Goal: Task Accomplishment & Management: Complete application form

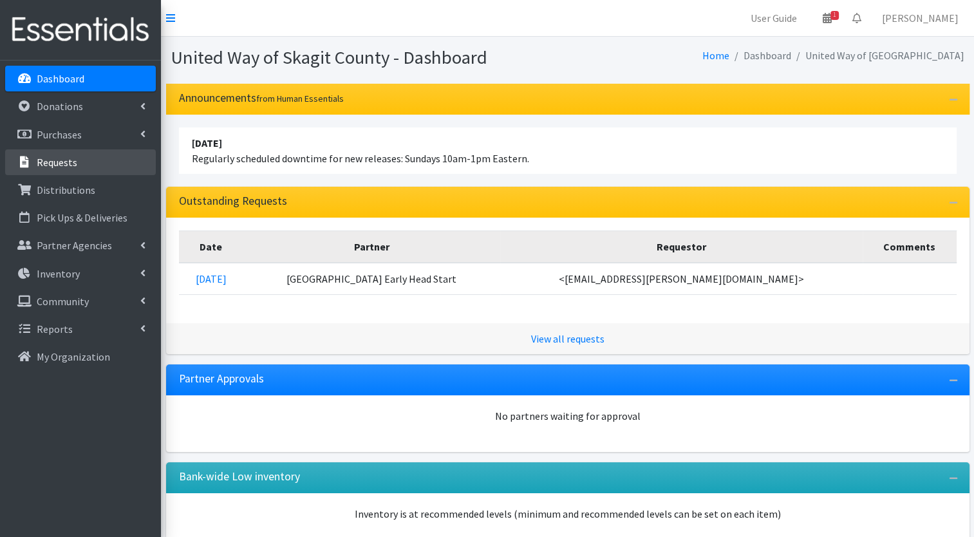
click at [86, 166] on link "Requests" at bounding box center [80, 162] width 151 height 26
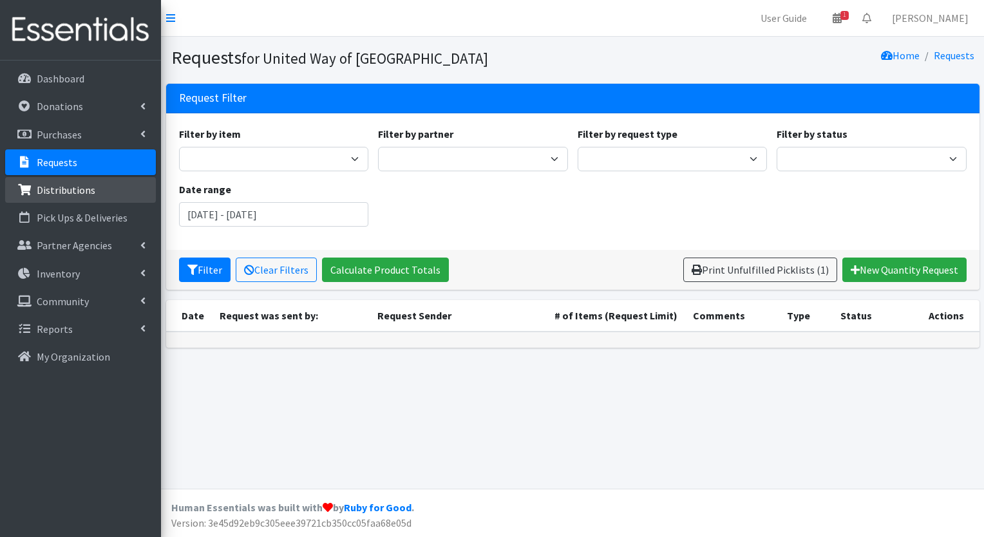
click at [75, 191] on p "Distributions" at bounding box center [66, 189] width 59 height 13
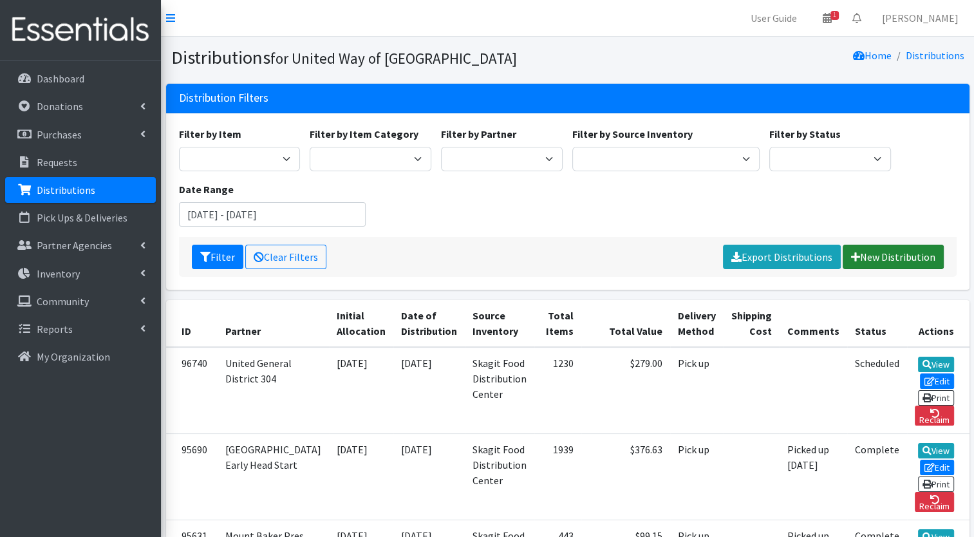
click at [896, 249] on link "New Distribution" at bounding box center [893, 257] width 101 height 24
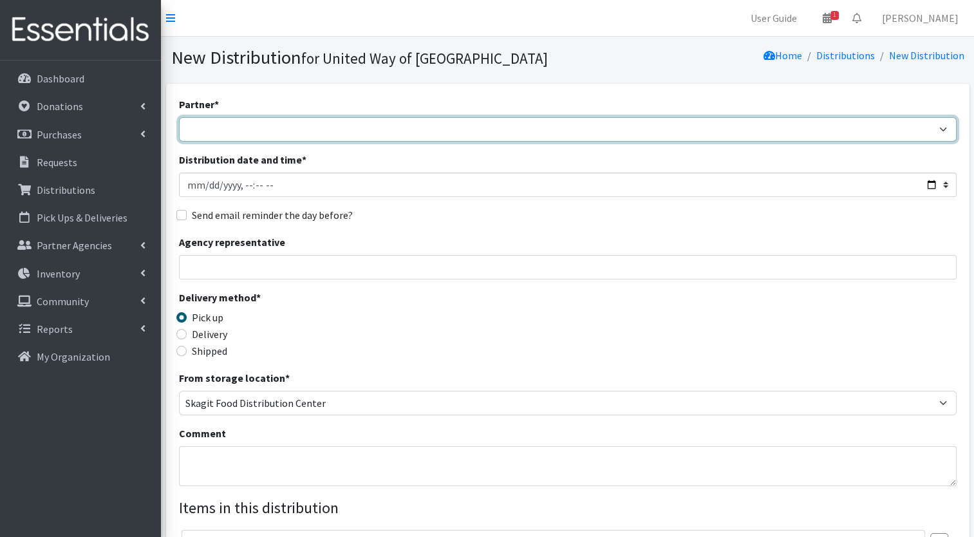
click at [328, 136] on select "Community Action of Skagit County didgwalic Care Center Helping Hands Food Bank…" at bounding box center [568, 129] width 778 height 24
select select "3973"
click at [179, 117] on select "Community Action of Skagit County didgwalic Care Center Helping Hands Food Bank…" at bounding box center [568, 129] width 778 height 24
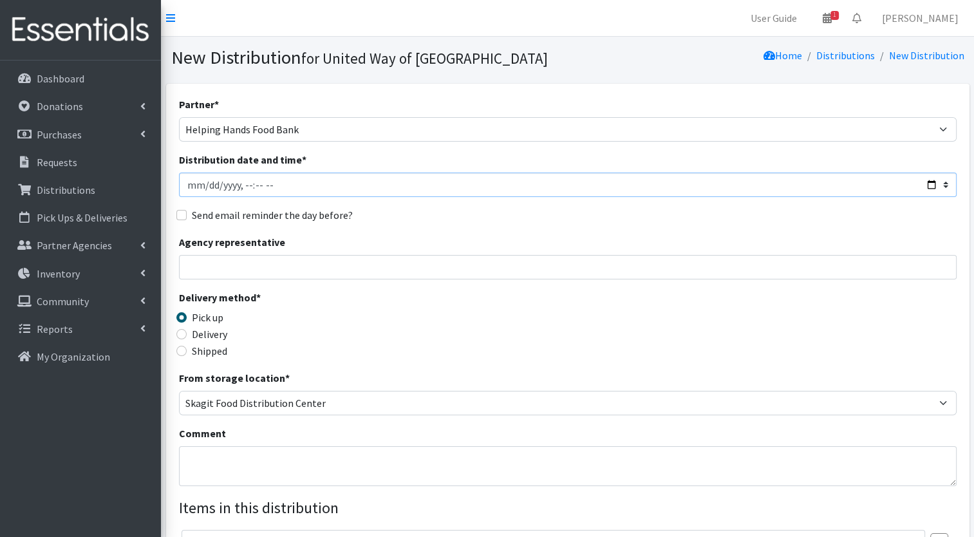
click at [317, 184] on input "Distribution date and time *" at bounding box center [568, 185] width 778 height 24
click at [934, 189] on input "Distribution date and time *" at bounding box center [568, 185] width 778 height 24
type input "2025-09-30T10:00"
click at [458, 296] on div "Delivery method * Pick up Delivery Shipped Shipping cost" at bounding box center [568, 330] width 778 height 80
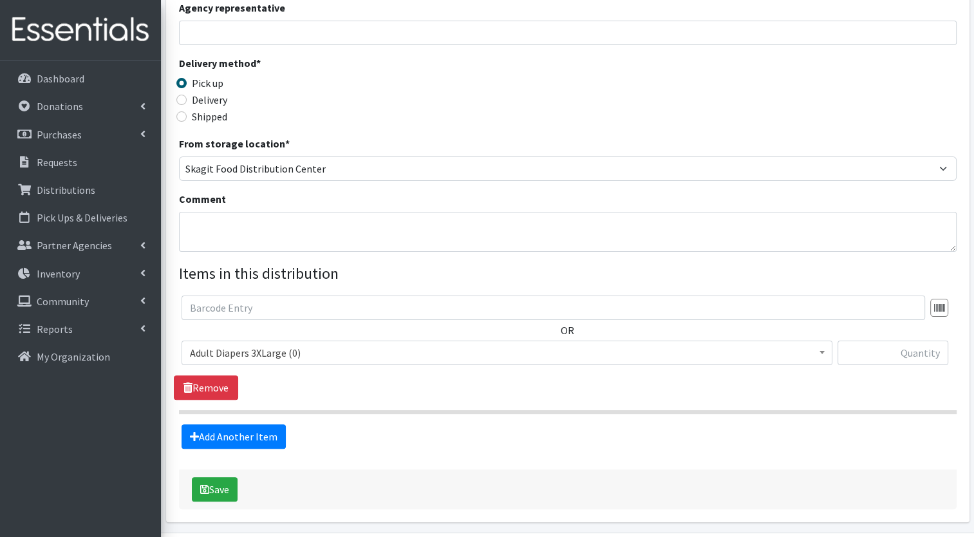
scroll to position [276, 0]
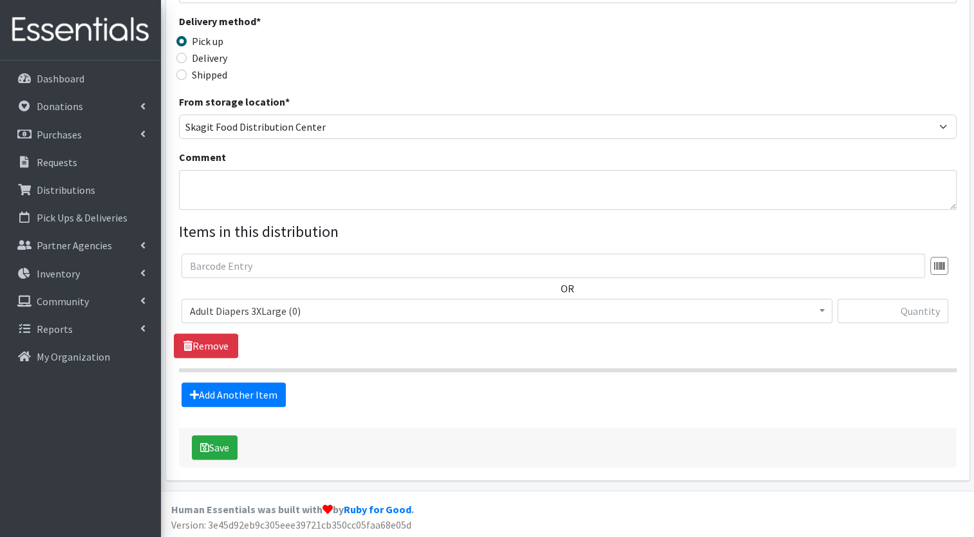
click at [252, 315] on span "Adult Diapers 3XLarge (0)" at bounding box center [507, 311] width 634 height 18
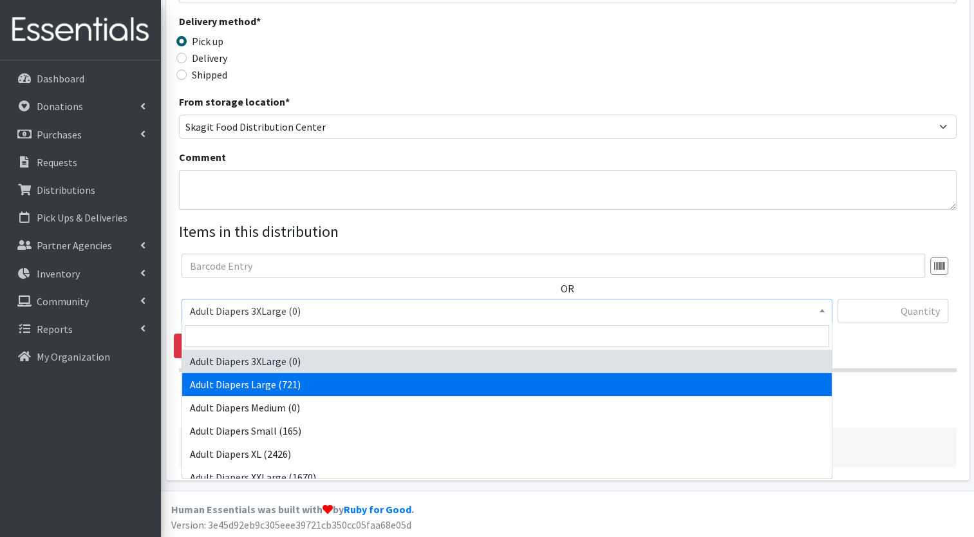
select select "12580"
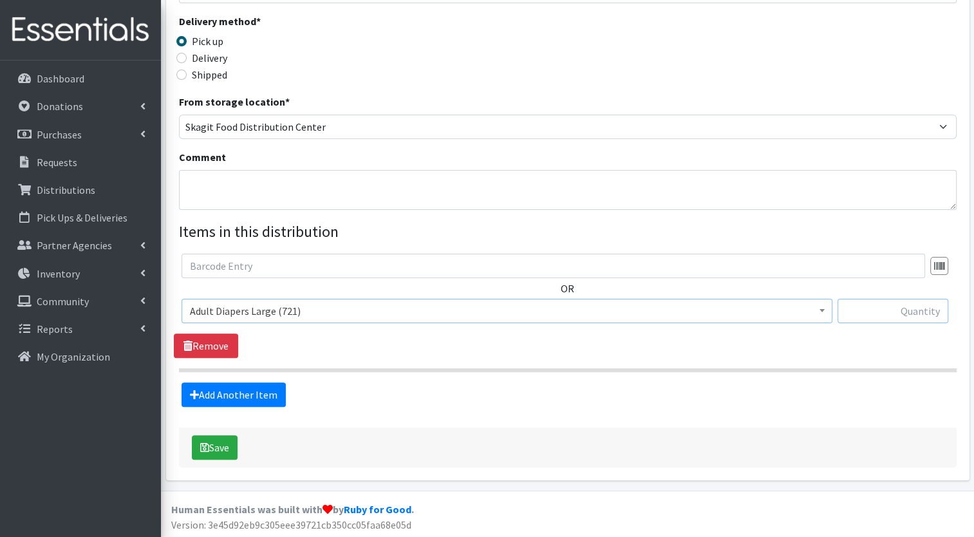
click at [893, 313] on input "text" at bounding box center [893, 311] width 111 height 24
type input "100"
click at [246, 393] on link "Add Another Item" at bounding box center [234, 394] width 104 height 24
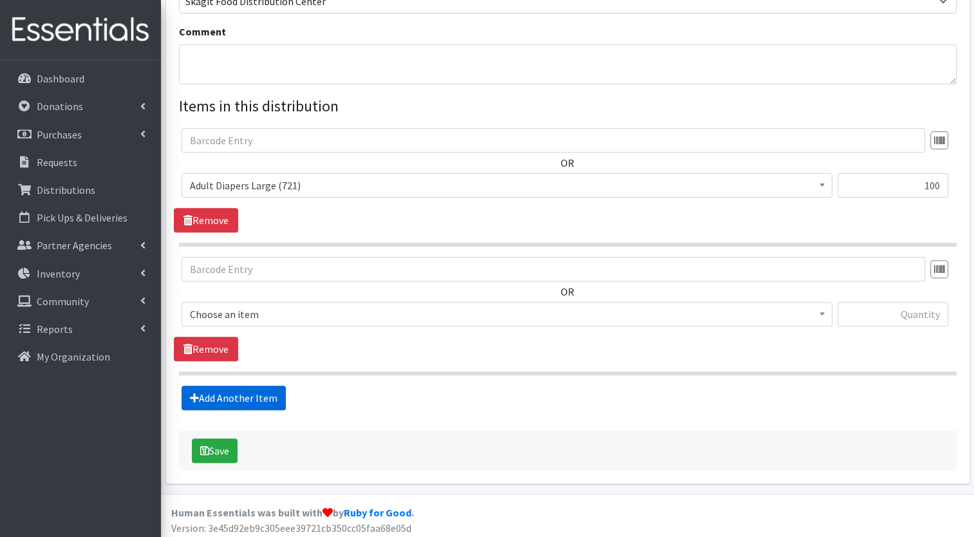
scroll to position [404, 0]
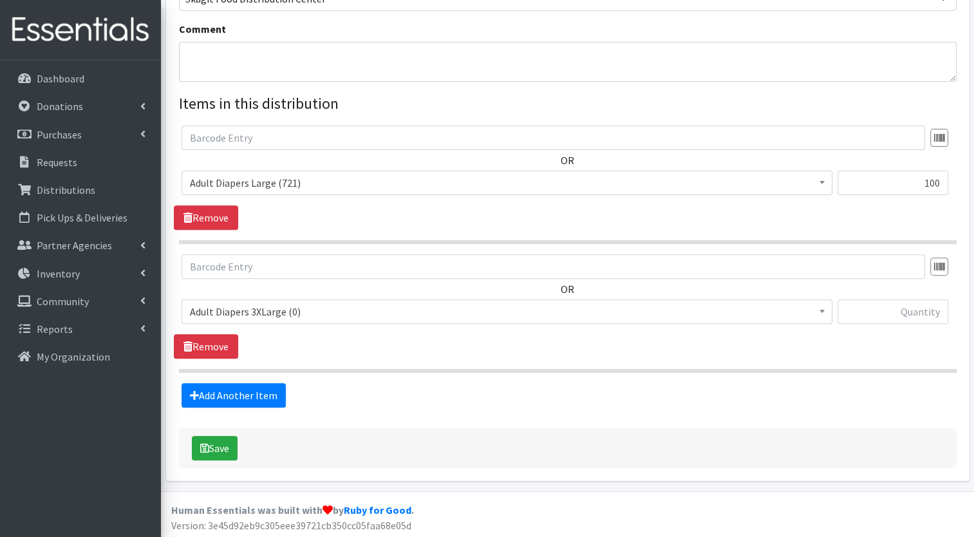
click at [325, 305] on span "Adult Diapers 3XLarge (0)" at bounding box center [507, 312] width 634 height 18
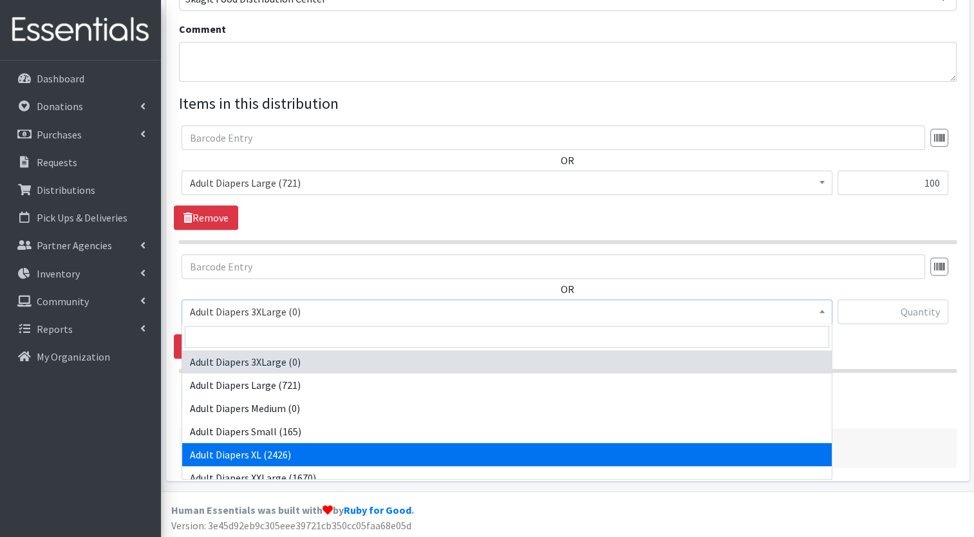
select select "12581"
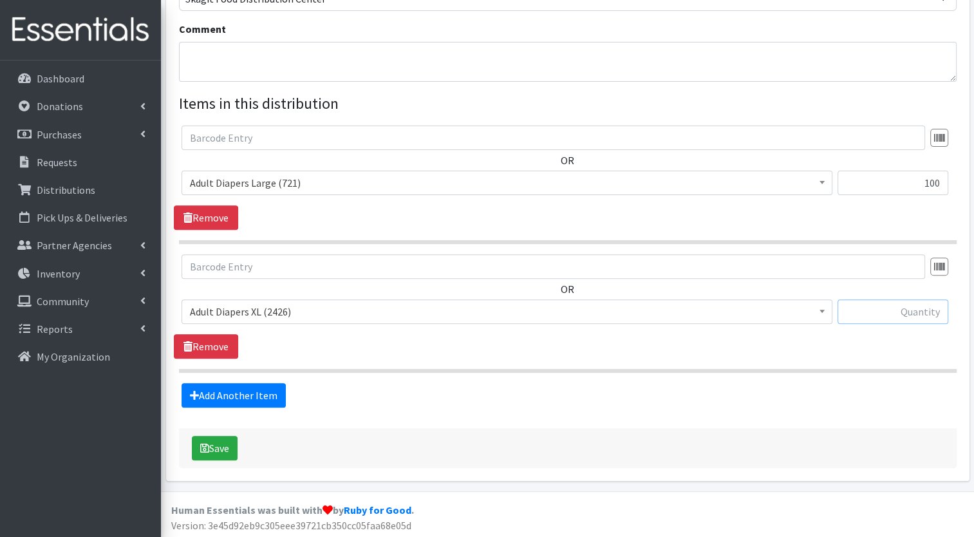
click at [899, 316] on input "text" at bounding box center [893, 311] width 111 height 24
type input "100"
click at [269, 384] on link "Add Another Item" at bounding box center [234, 395] width 104 height 24
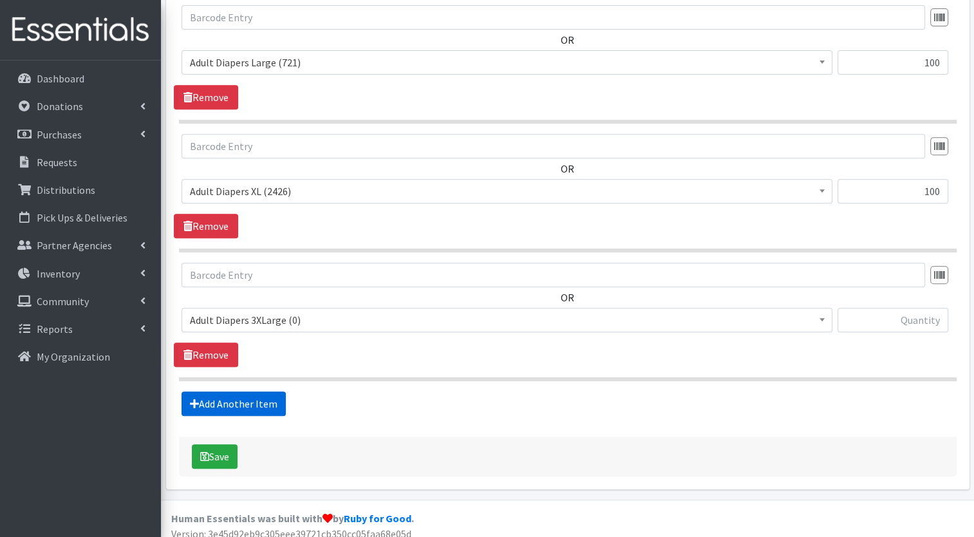
scroll to position [533, 0]
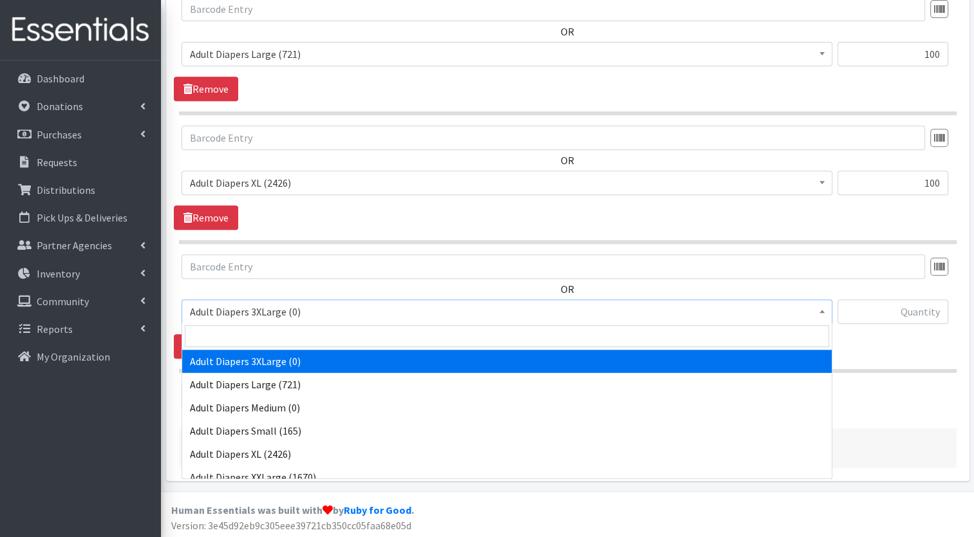
click at [349, 318] on span "Adult Diapers 3XLarge (0)" at bounding box center [507, 312] width 634 height 18
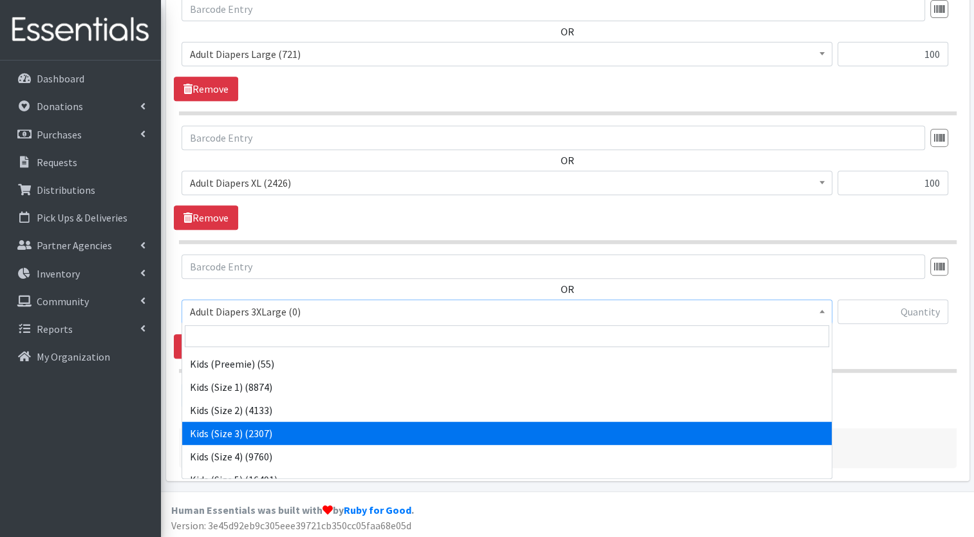
scroll to position [216, 0]
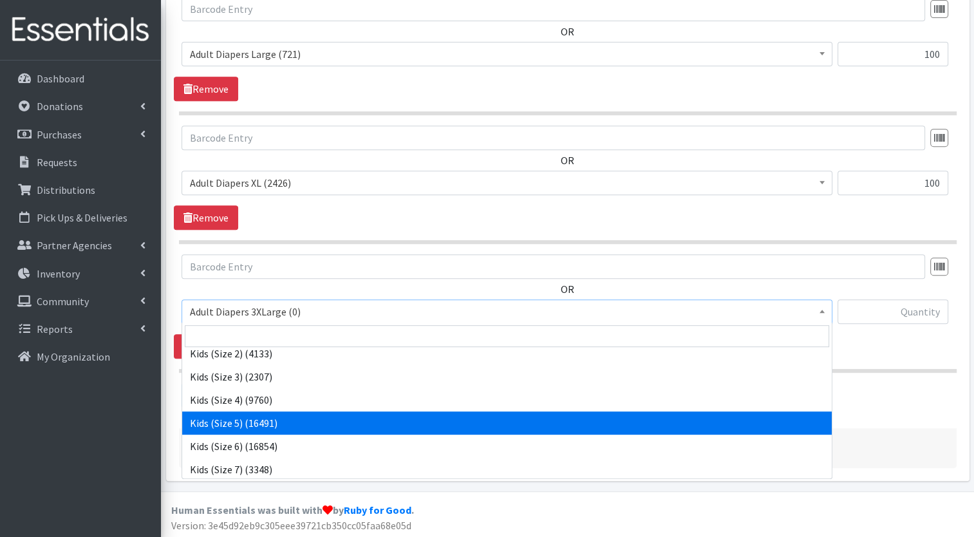
select select "7504"
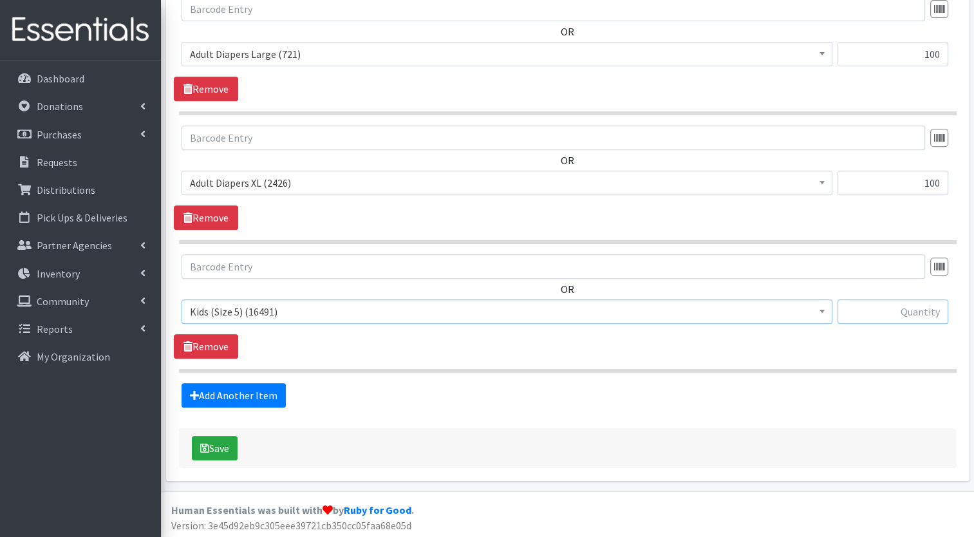
drag, startPoint x: 339, startPoint y: 430, endPoint x: 926, endPoint y: 319, distance: 597.6
click at [926, 319] on input "text" at bounding box center [893, 311] width 111 height 24
type input "250"
click at [254, 394] on link "Add Another Item" at bounding box center [234, 395] width 104 height 24
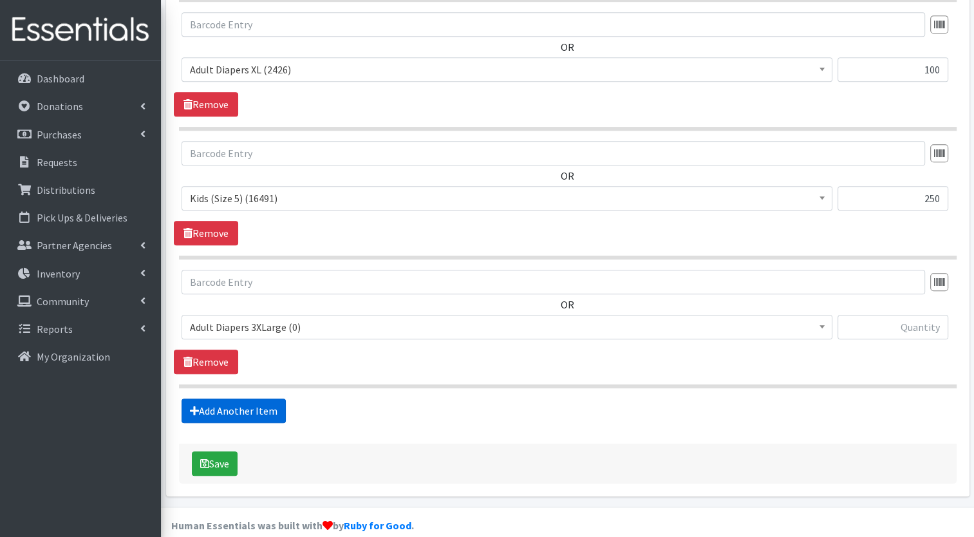
scroll to position [661, 0]
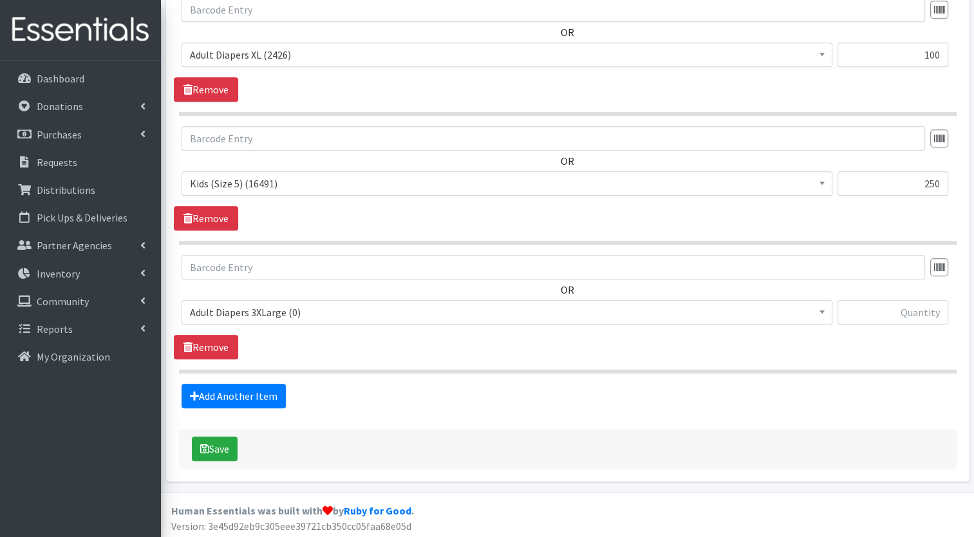
click at [360, 305] on span "Adult Diapers 3XLarge (0)" at bounding box center [507, 312] width 634 height 18
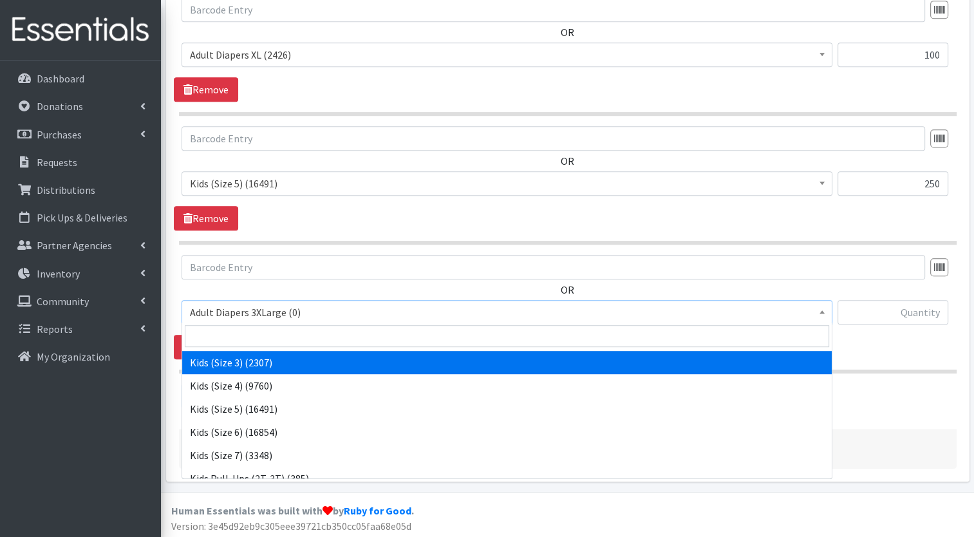
scroll to position [231, 0]
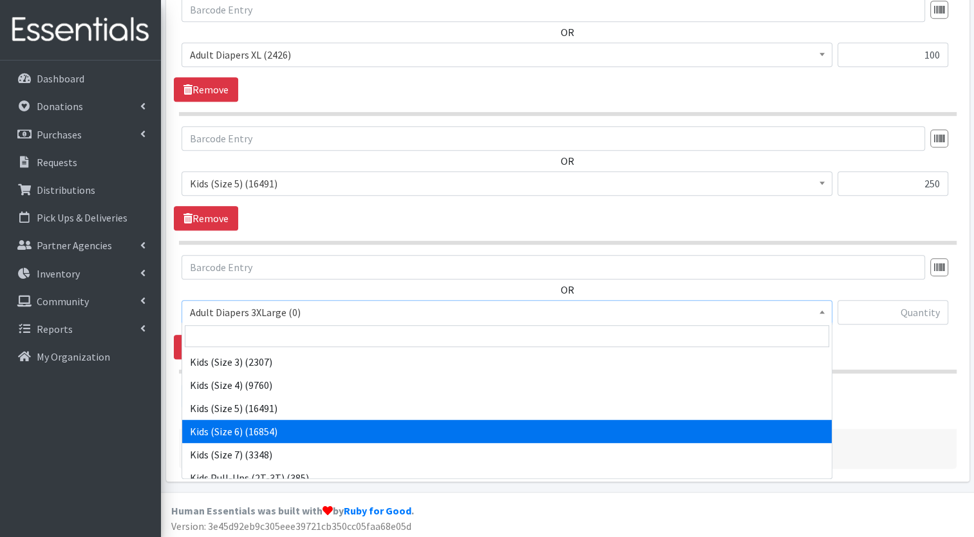
select select "7471"
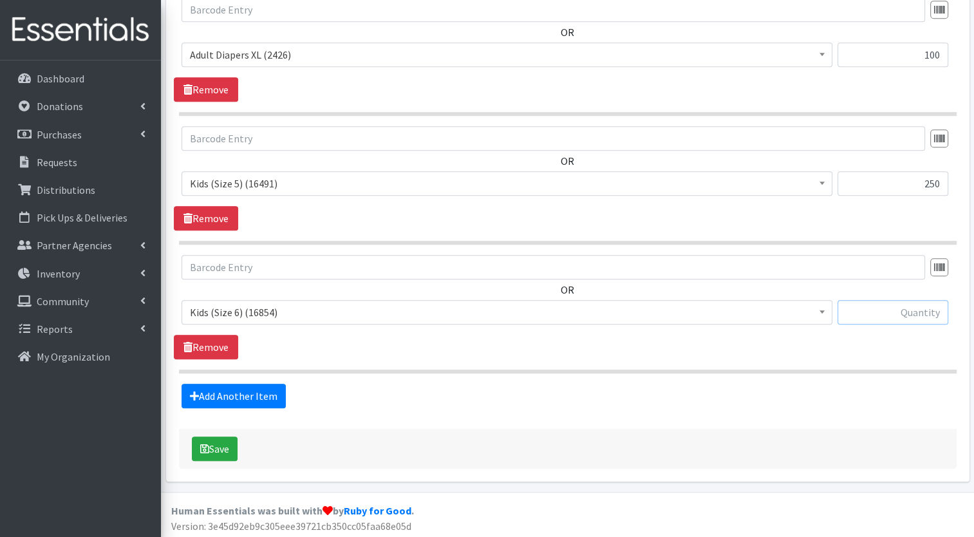
drag, startPoint x: 339, startPoint y: 426, endPoint x: 914, endPoint y: 314, distance: 586.2
click at [914, 314] on input "text" at bounding box center [893, 312] width 111 height 24
type input "250"
click at [239, 396] on link "Add Another Item" at bounding box center [234, 396] width 104 height 24
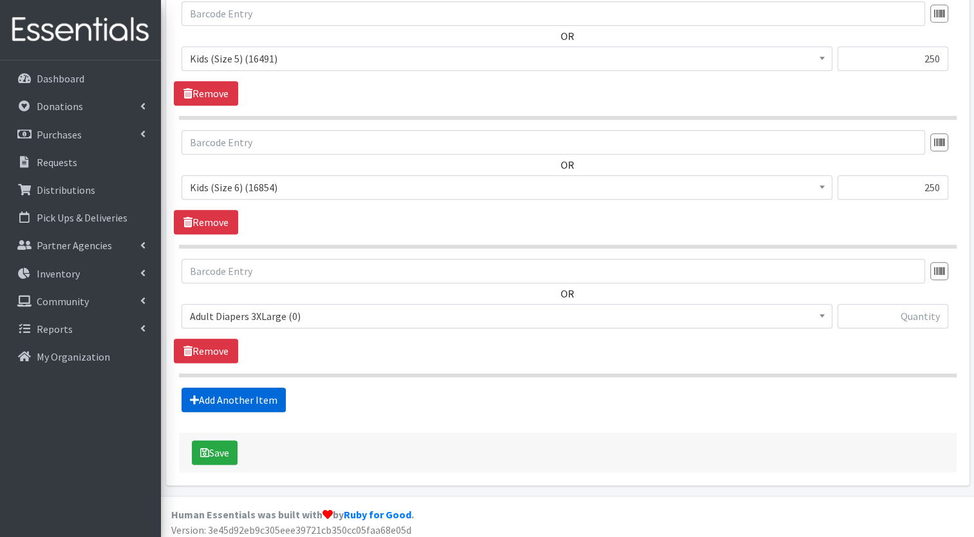
scroll to position [790, 0]
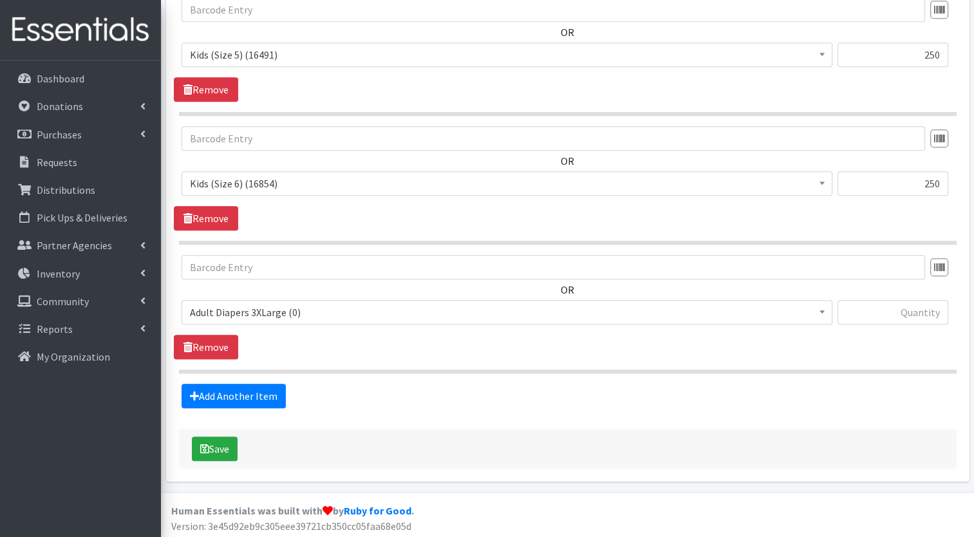
click at [341, 313] on span "Adult Diapers 3XLarge (0)" at bounding box center [507, 312] width 634 height 18
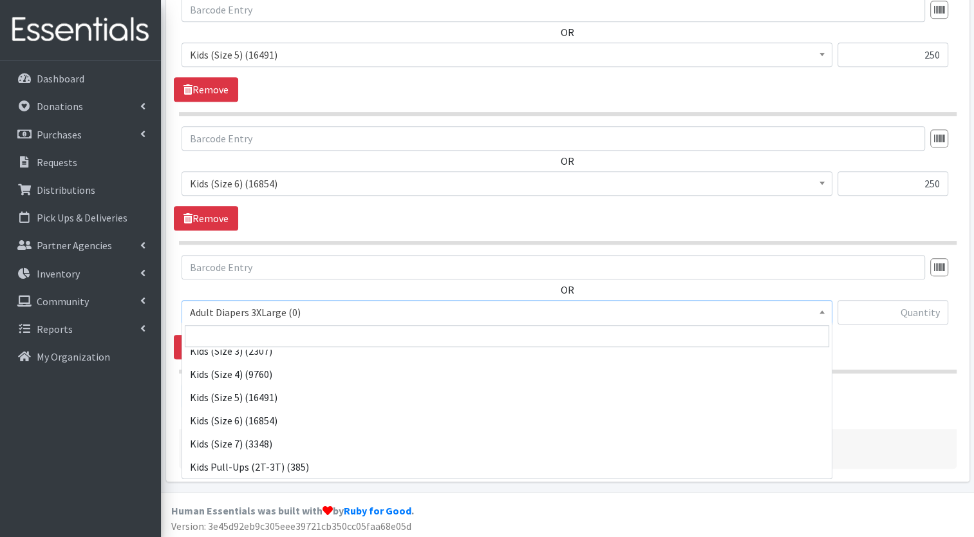
scroll to position [249, 0]
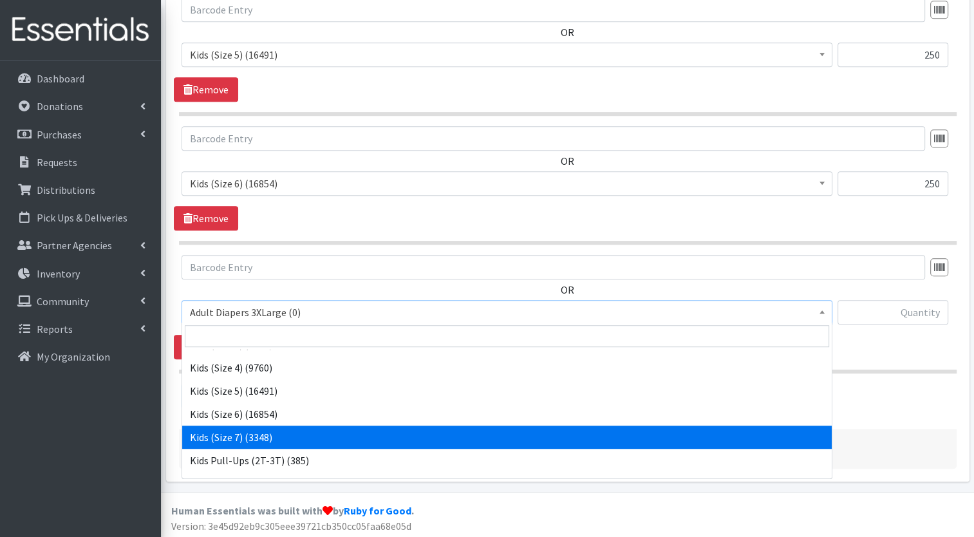
select select "12361"
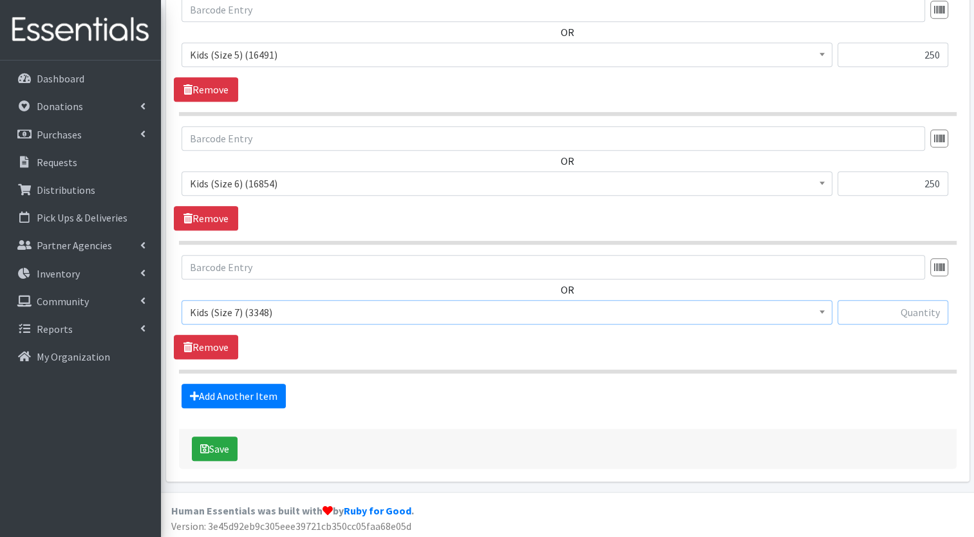
click at [902, 313] on input "text" at bounding box center [893, 312] width 111 height 24
type input "250"
click at [250, 391] on link "Add Another Item" at bounding box center [234, 396] width 104 height 24
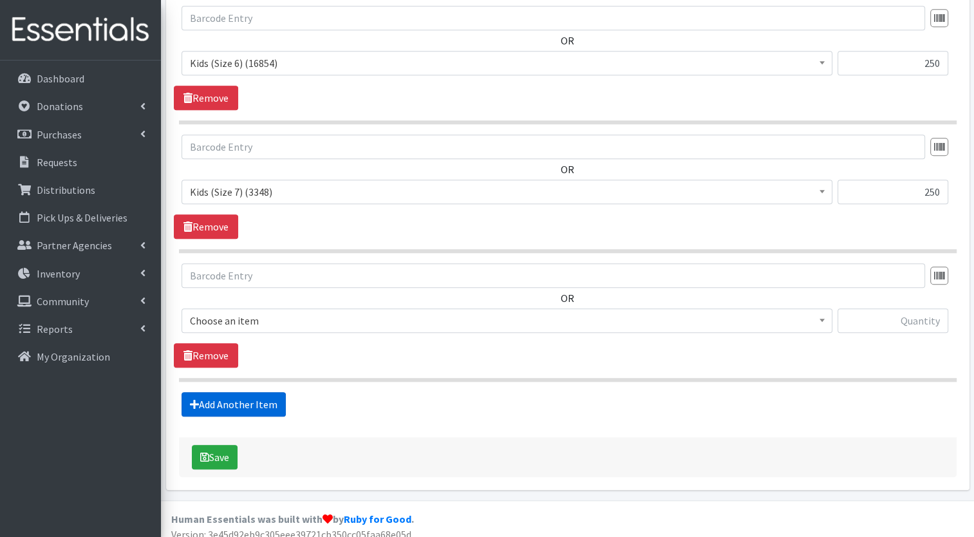
scroll to position [918, 0]
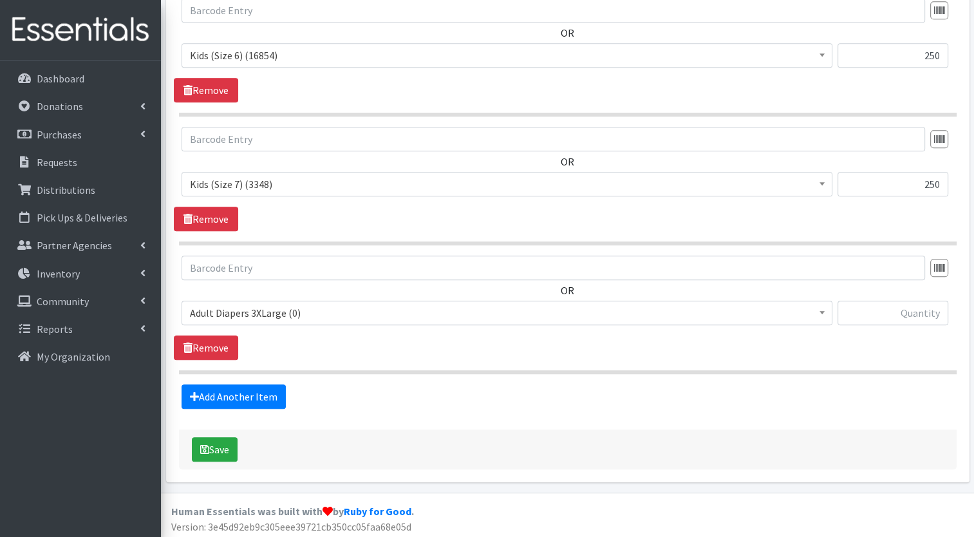
click at [374, 305] on span "Adult Diapers 3XLarge (0)" at bounding box center [507, 313] width 634 height 18
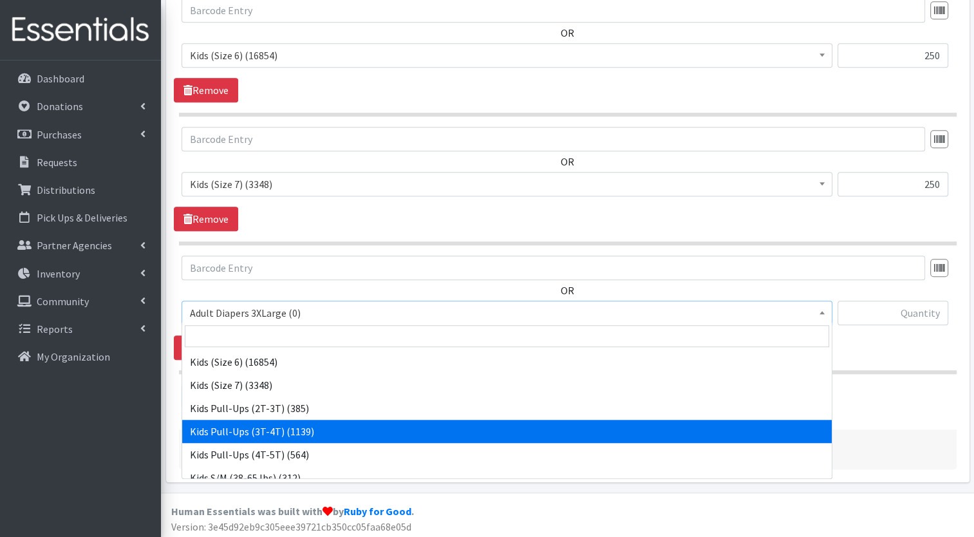
scroll to position [358, 0]
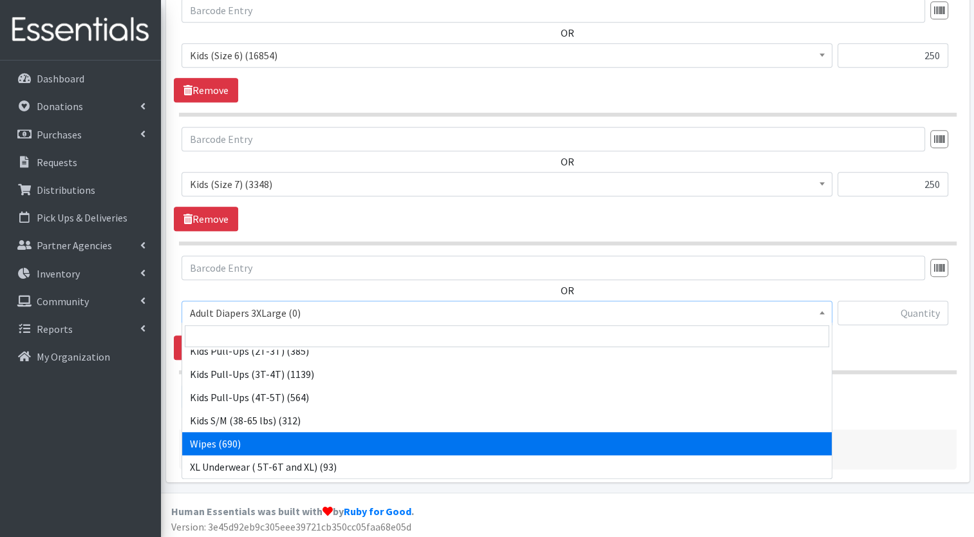
select select "8908"
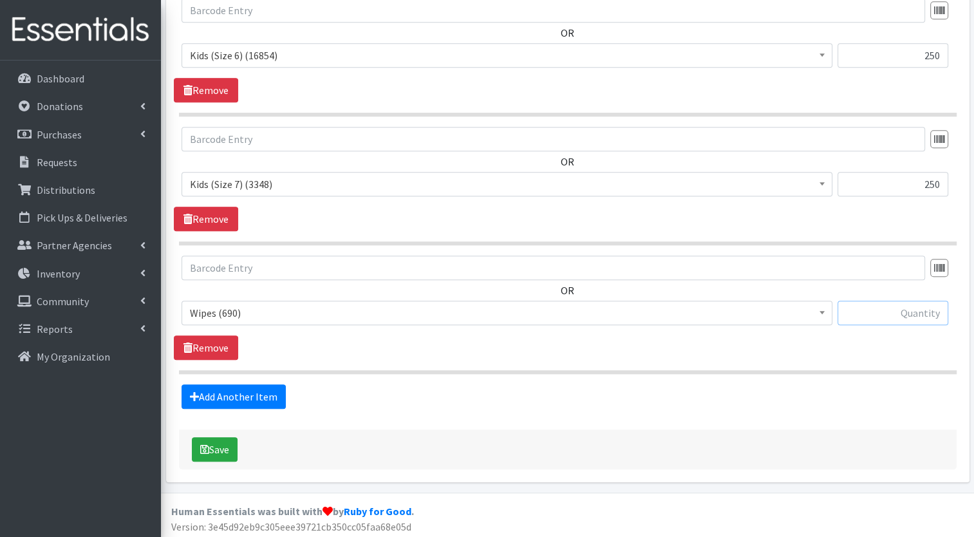
click at [883, 301] on input "text" at bounding box center [893, 313] width 111 height 24
type input "100"
click at [216, 447] on button "Save" at bounding box center [215, 449] width 46 height 24
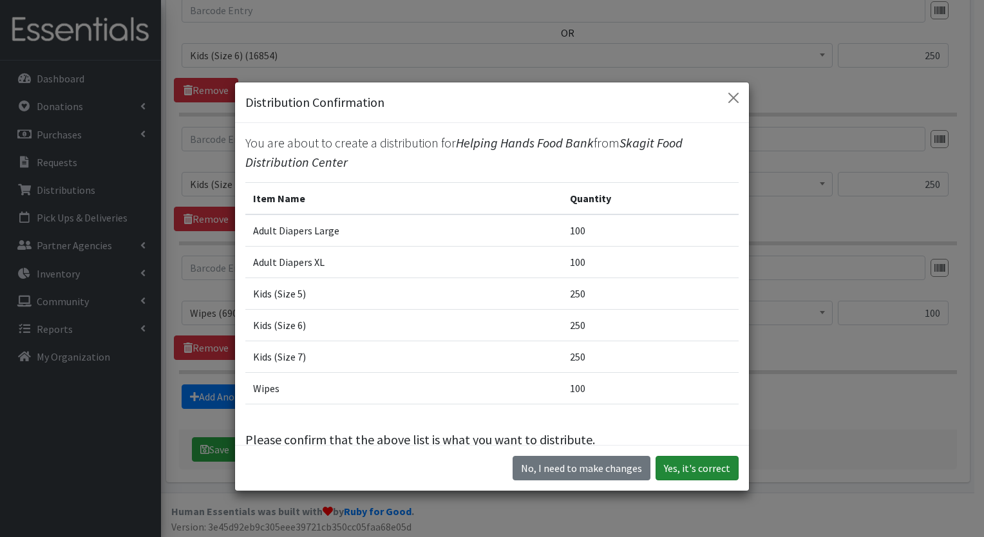
click at [697, 467] on button "Yes, it's correct" at bounding box center [696, 468] width 83 height 24
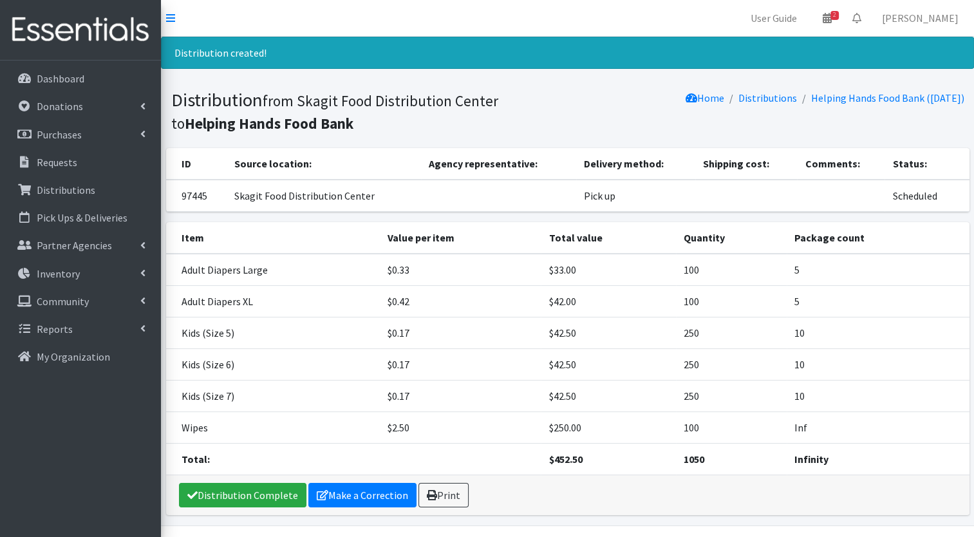
click at [451, 487] on link "Print" at bounding box center [443, 495] width 50 height 24
click at [80, 184] on p "Distributions" at bounding box center [66, 189] width 59 height 13
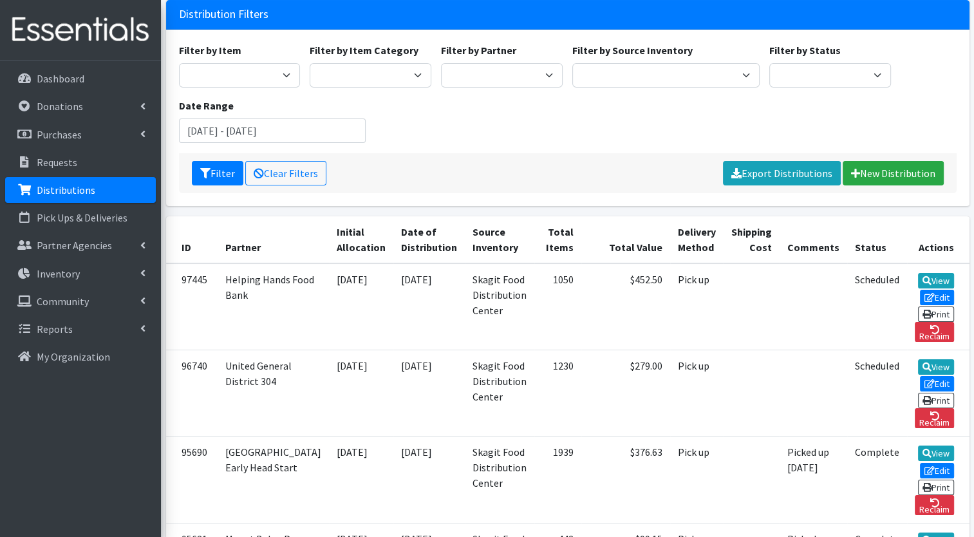
scroll to position [84, 0]
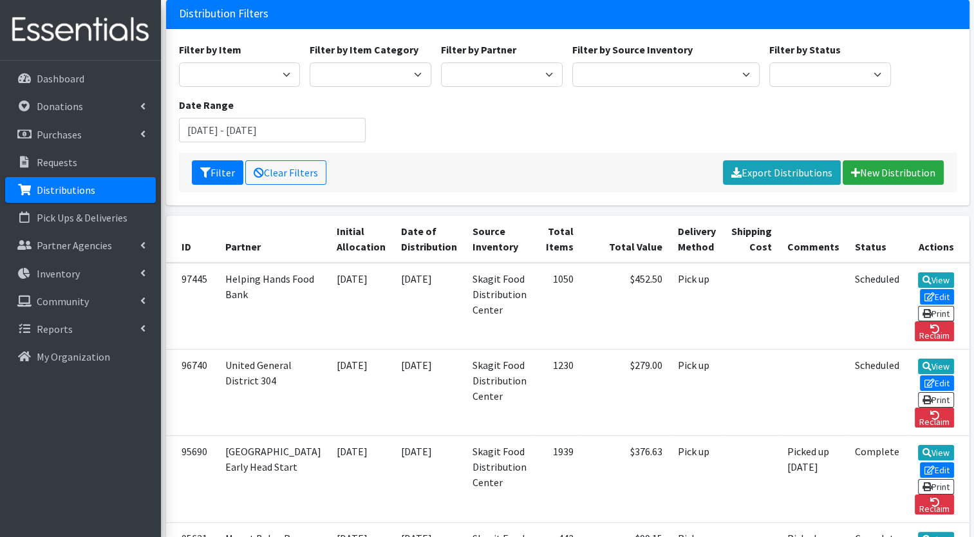
click at [928, 392] on link "Print" at bounding box center [936, 399] width 37 height 15
